Goal: Check status: Check status

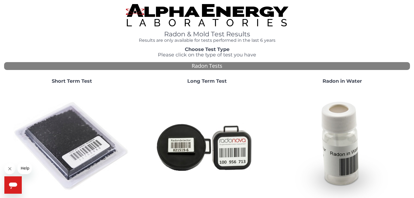
click at [75, 81] on strong "Short Term Test" at bounding box center [72, 81] width 40 height 6
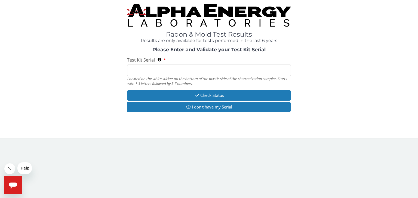
click at [142, 69] on input "Test Kit Serial Located on the white sticker on the bottom of the plastic side …" at bounding box center [209, 71] width 164 height 12
paste input "RA198473"
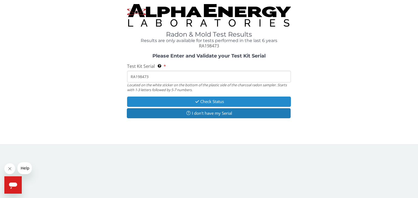
type input "RA198473"
click at [212, 100] on button "Check Status" at bounding box center [209, 102] width 164 height 10
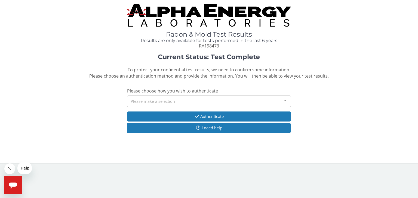
click at [285, 101] on div at bounding box center [285, 101] width 11 height 10
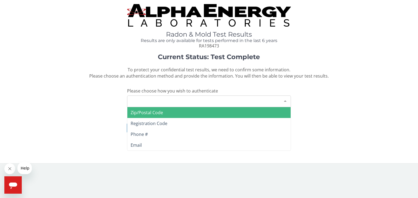
click at [154, 113] on span "Zip/Postal Code" at bounding box center [147, 113] width 32 height 6
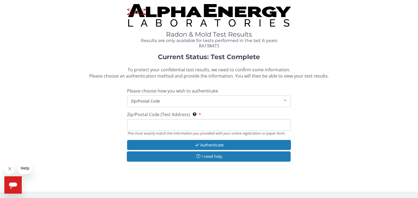
click at [148, 126] on input "Zip/Postal Code (Test Address) This must exactly match the information you prov…" at bounding box center [209, 125] width 164 height 12
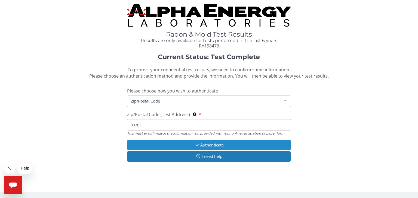
type input "80303"
click at [213, 144] on button "Authenticate" at bounding box center [209, 145] width 164 height 10
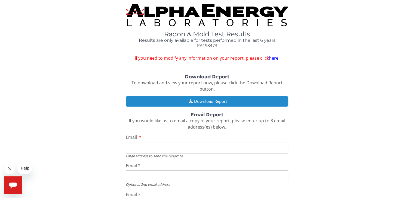
click at [206, 101] on button "Download Report" at bounding box center [207, 102] width 162 height 10
